Goal: Check status: Check status

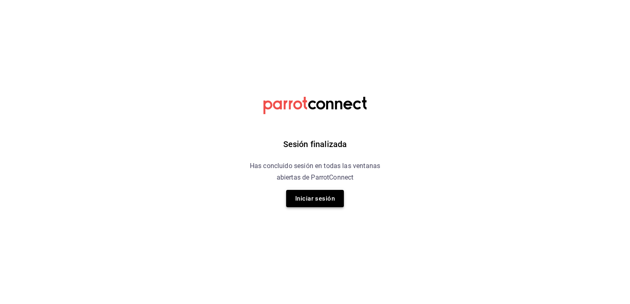
click at [315, 199] on button "Iniciar sesión" at bounding box center [315, 198] width 58 height 17
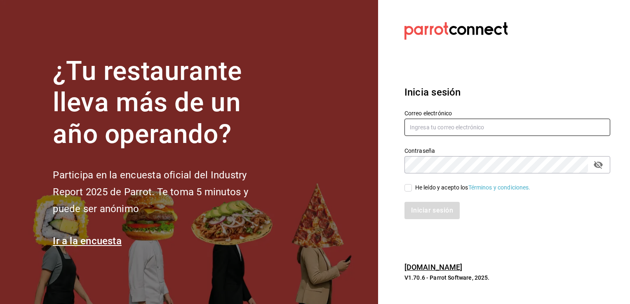
type input "mochomos.arcos@grupocosteno.com"
click at [406, 188] on input "He leído y acepto los Términos y condiciones." at bounding box center [407, 187] width 7 height 7
checkbox input "true"
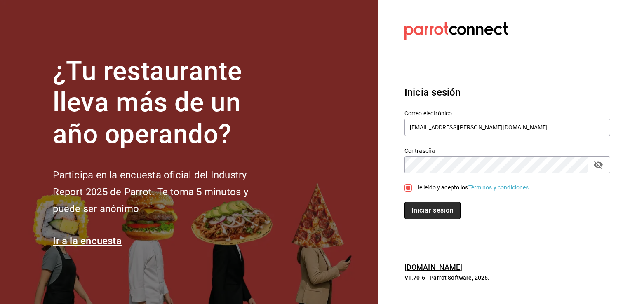
click at [430, 212] on button "Iniciar sesión" at bounding box center [432, 210] width 56 height 17
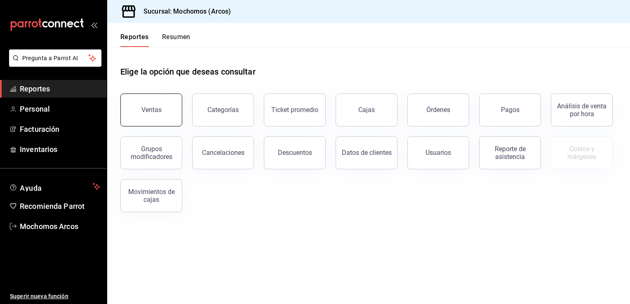
click at [160, 111] on div "Ventas" at bounding box center [151, 110] width 20 height 8
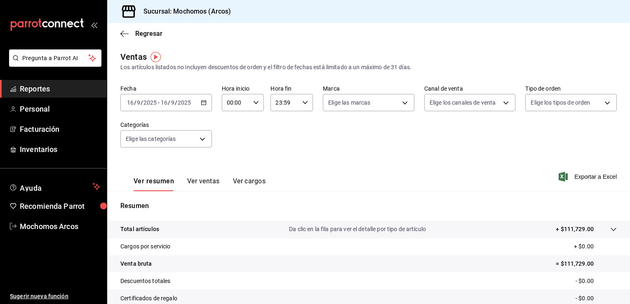
click at [202, 101] on icon "button" at bounding box center [204, 103] width 6 height 6
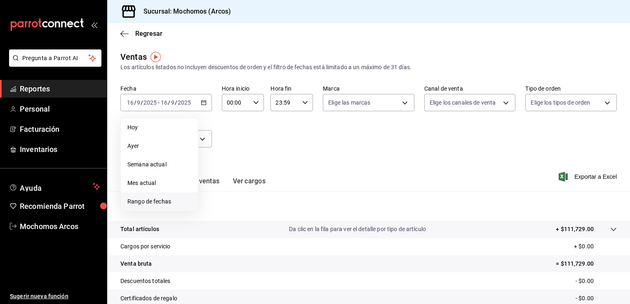
click at [160, 200] on span "Rango de fechas" at bounding box center [159, 201] width 64 height 9
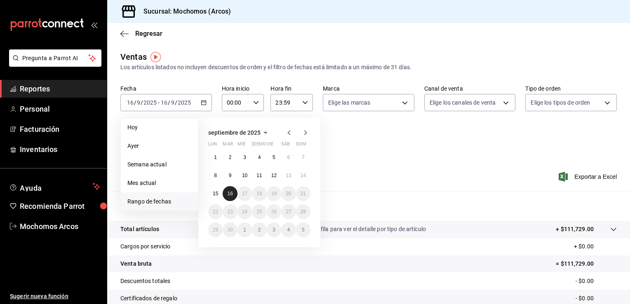
click at [228, 192] on abbr "16" at bounding box center [229, 194] width 5 height 6
click at [559, 177] on icon "button" at bounding box center [562, 177] width 9 height 10
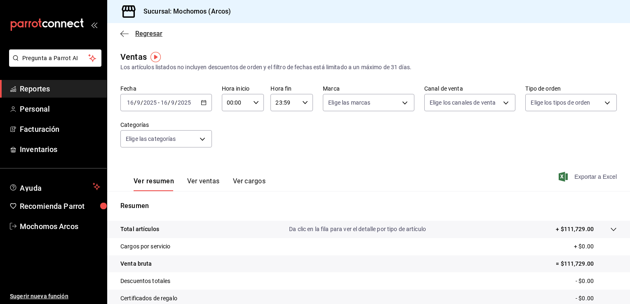
click at [125, 33] on icon "button" at bounding box center [124, 33] width 8 height 0
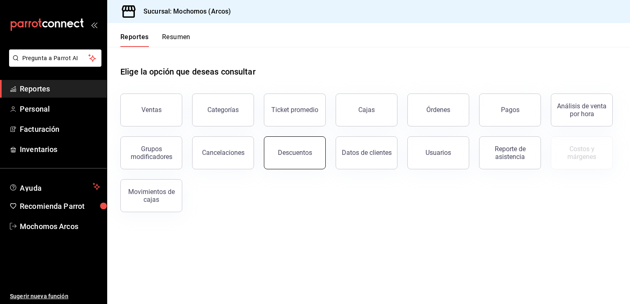
click at [289, 155] on div "Descuentos" at bounding box center [295, 153] width 34 height 8
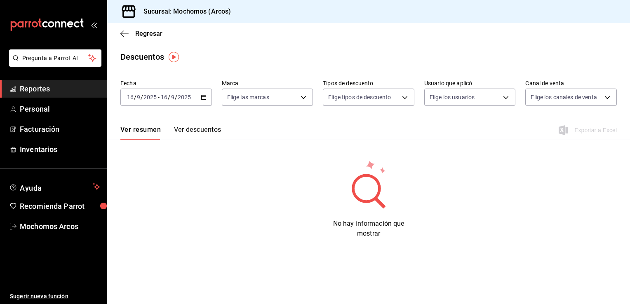
click at [205, 96] on \(Stroke\) "button" at bounding box center [203, 96] width 5 height 0
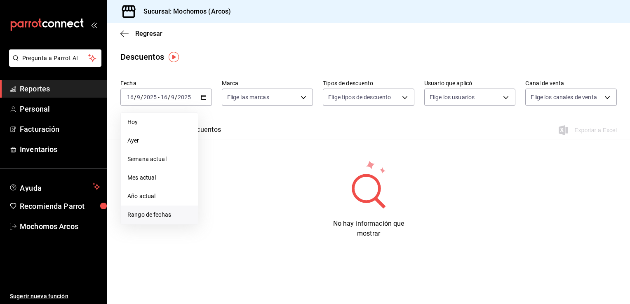
click at [160, 212] on span "Rango de fechas" at bounding box center [159, 215] width 64 height 9
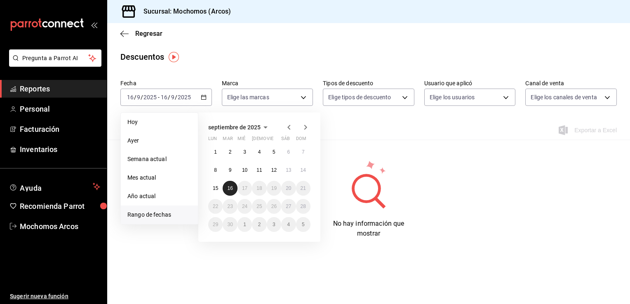
click at [229, 186] on abbr "16" at bounding box center [229, 188] width 5 height 6
